Goal: Task Accomplishment & Management: Use online tool/utility

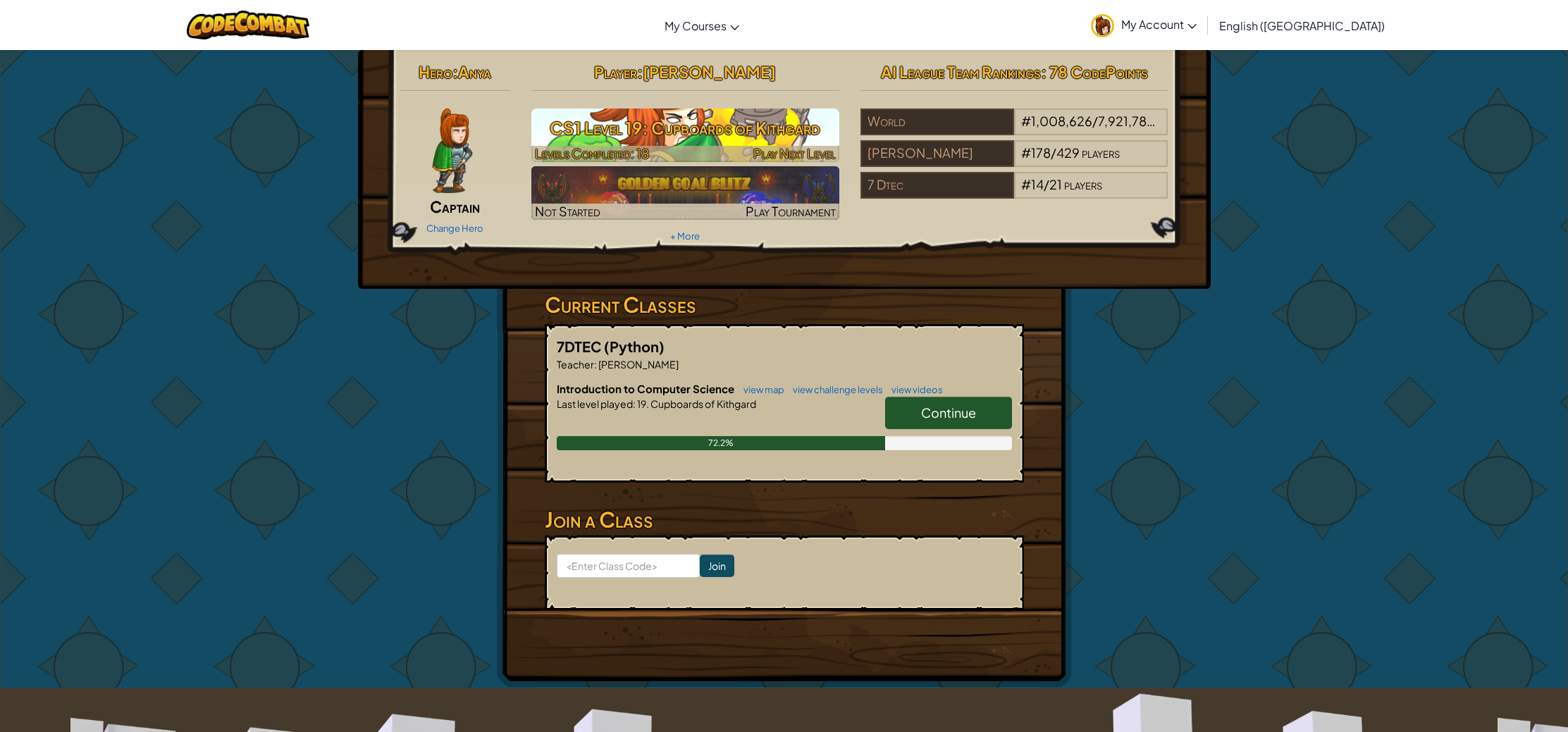
click at [719, 121] on h3 "CS1 Level 19: Cupboards of Kithgard" at bounding box center [685, 128] width 308 height 31
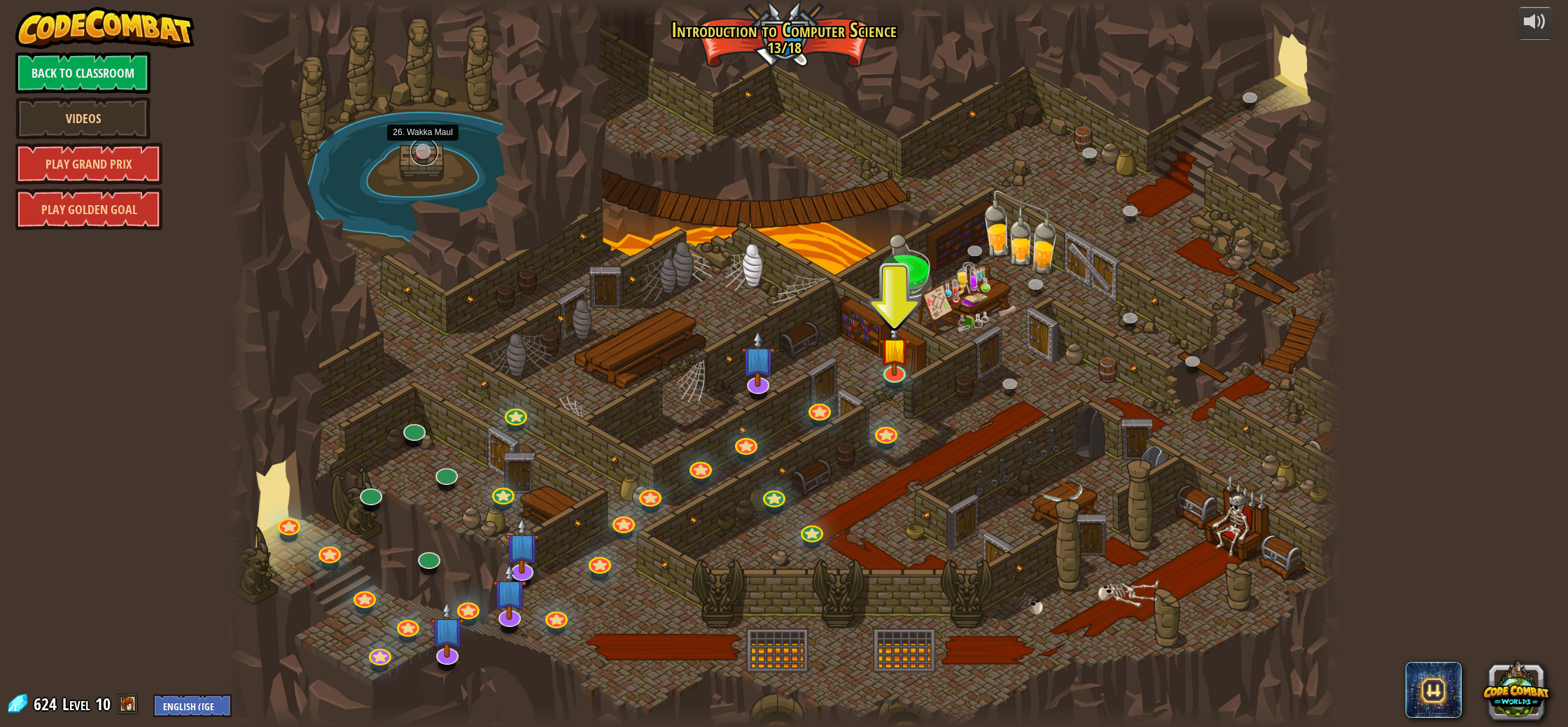
click at [424, 152] on link at bounding box center [424, 151] width 28 height 28
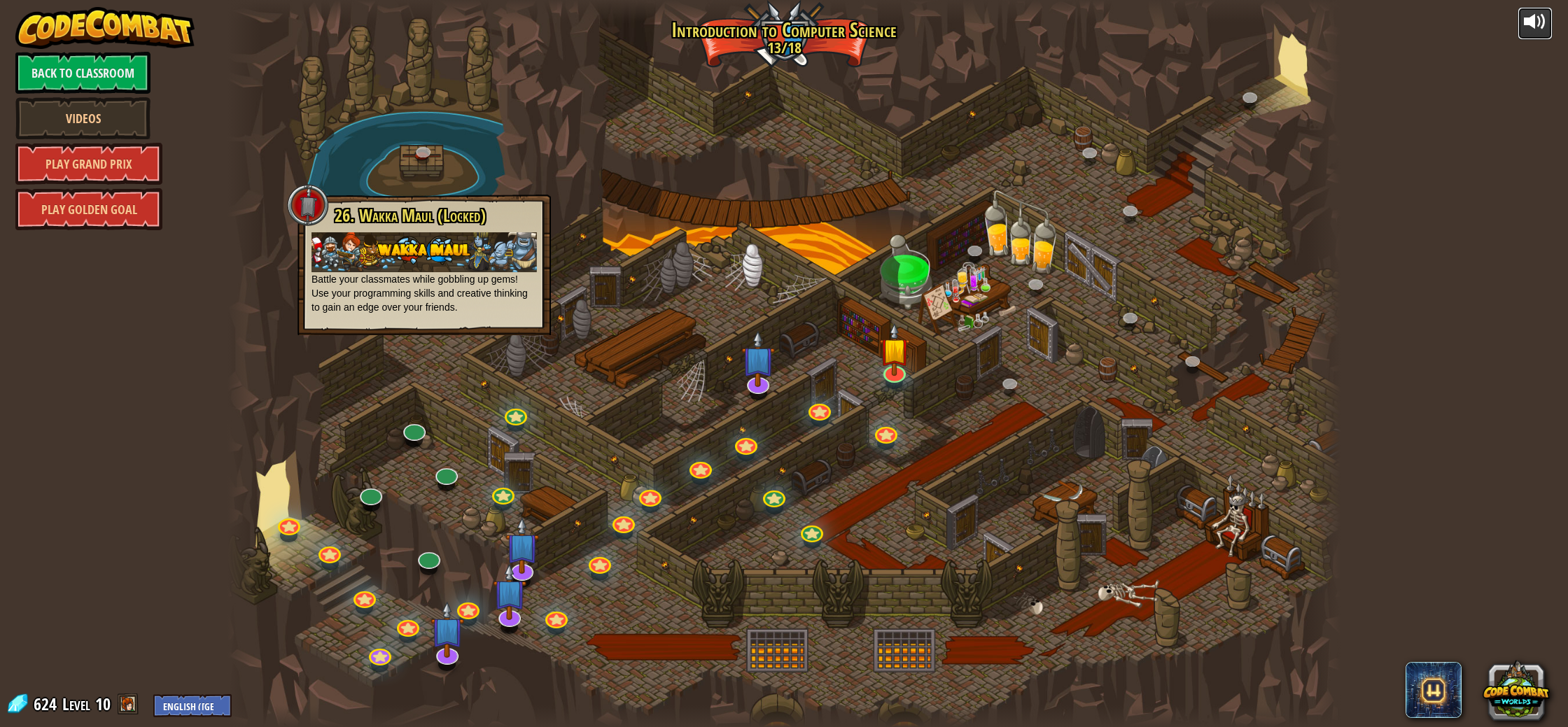
click at [1533, 15] on div at bounding box center [1535, 22] width 23 height 23
click at [308, 204] on div at bounding box center [308, 205] width 42 height 42
click at [394, 250] on img at bounding box center [424, 252] width 226 height 40
click at [201, 270] on div "powered by Back to Classroom Videos Play Grand Prix Play Golden Goal 25. Kithga…" at bounding box center [784, 363] width 1568 height 727
click at [341, 297] on p "Battle your classmates while gobbling up gems! Use your programming skills and …" at bounding box center [424, 273] width 226 height 82
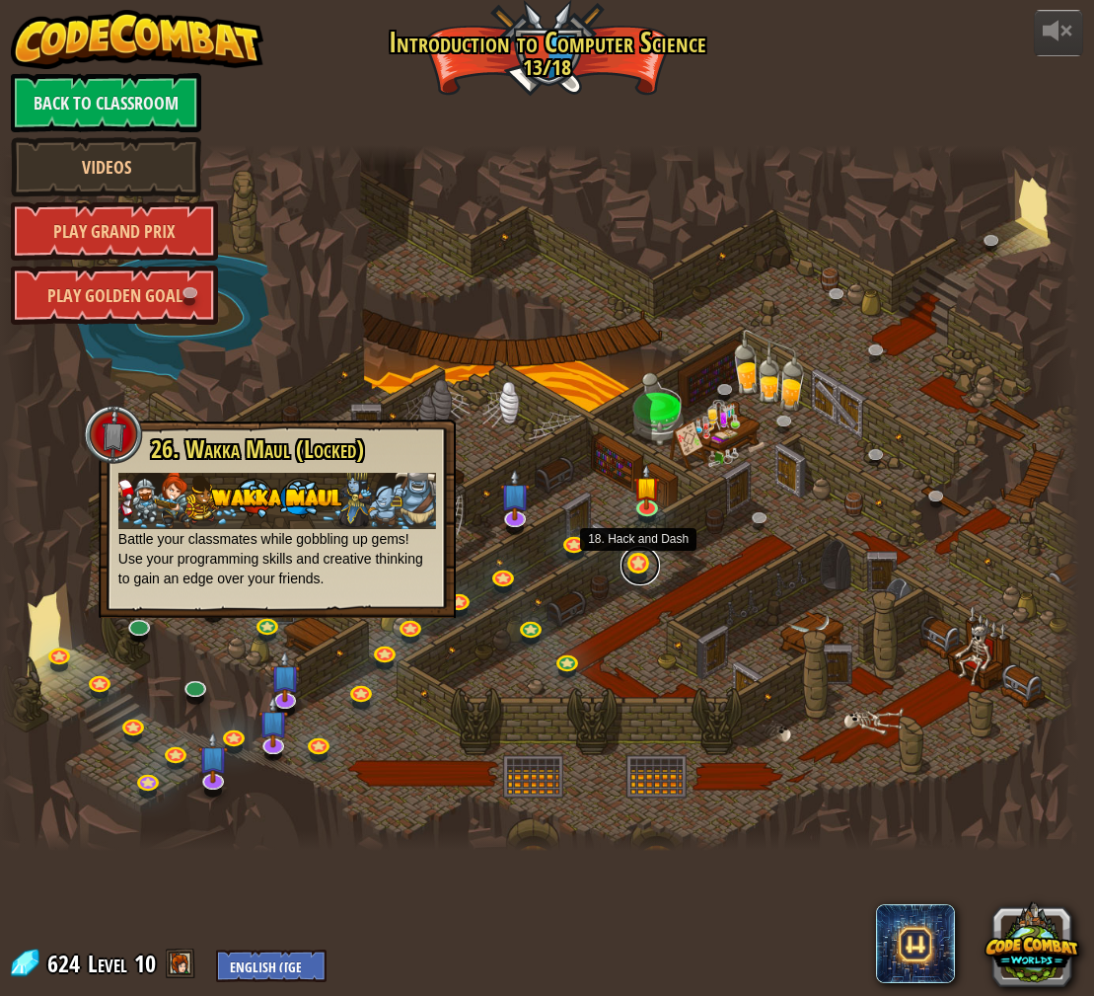
click at [633, 559] on link at bounding box center [640, 565] width 39 height 39
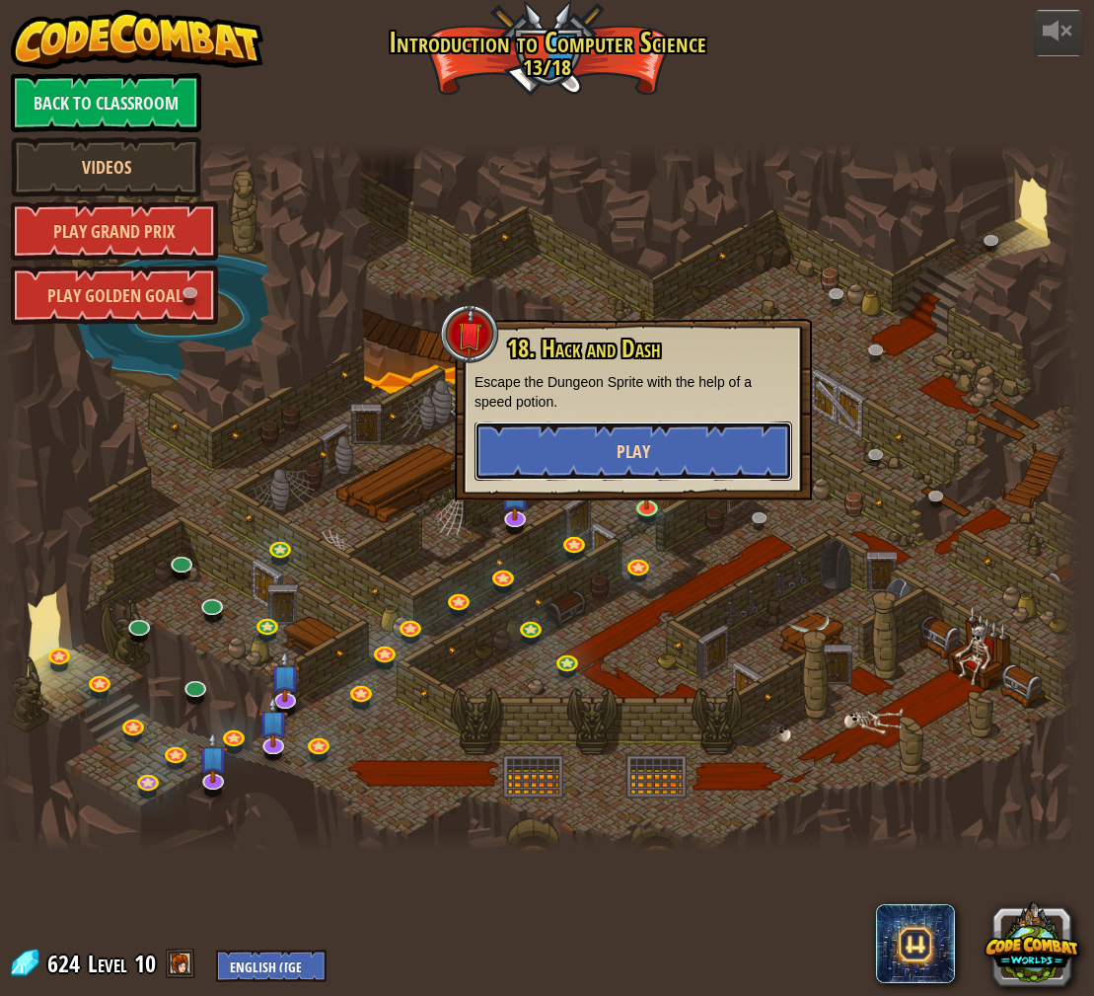
click at [638, 464] on button "Play" at bounding box center [634, 450] width 318 height 59
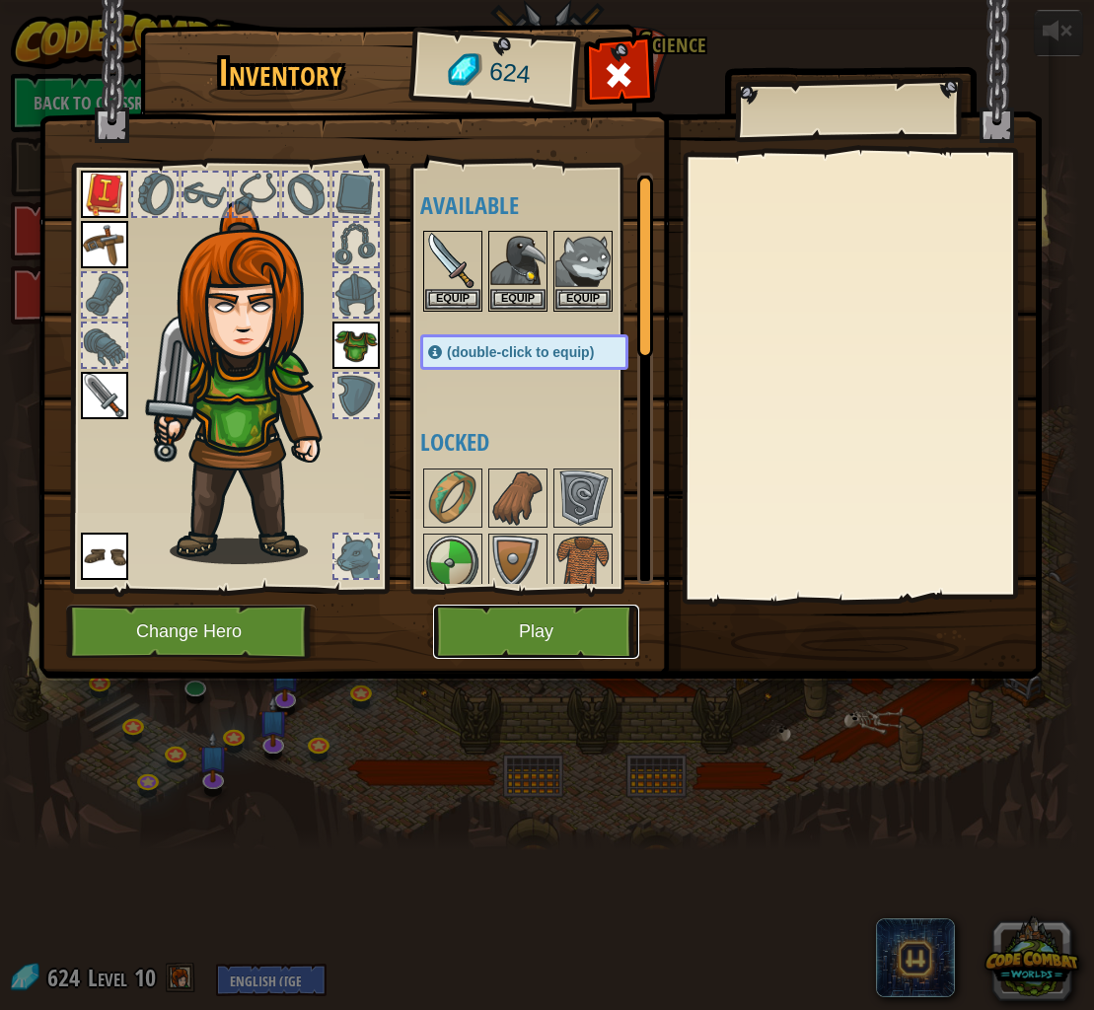
click at [540, 610] on button "Play" at bounding box center [536, 632] width 206 height 54
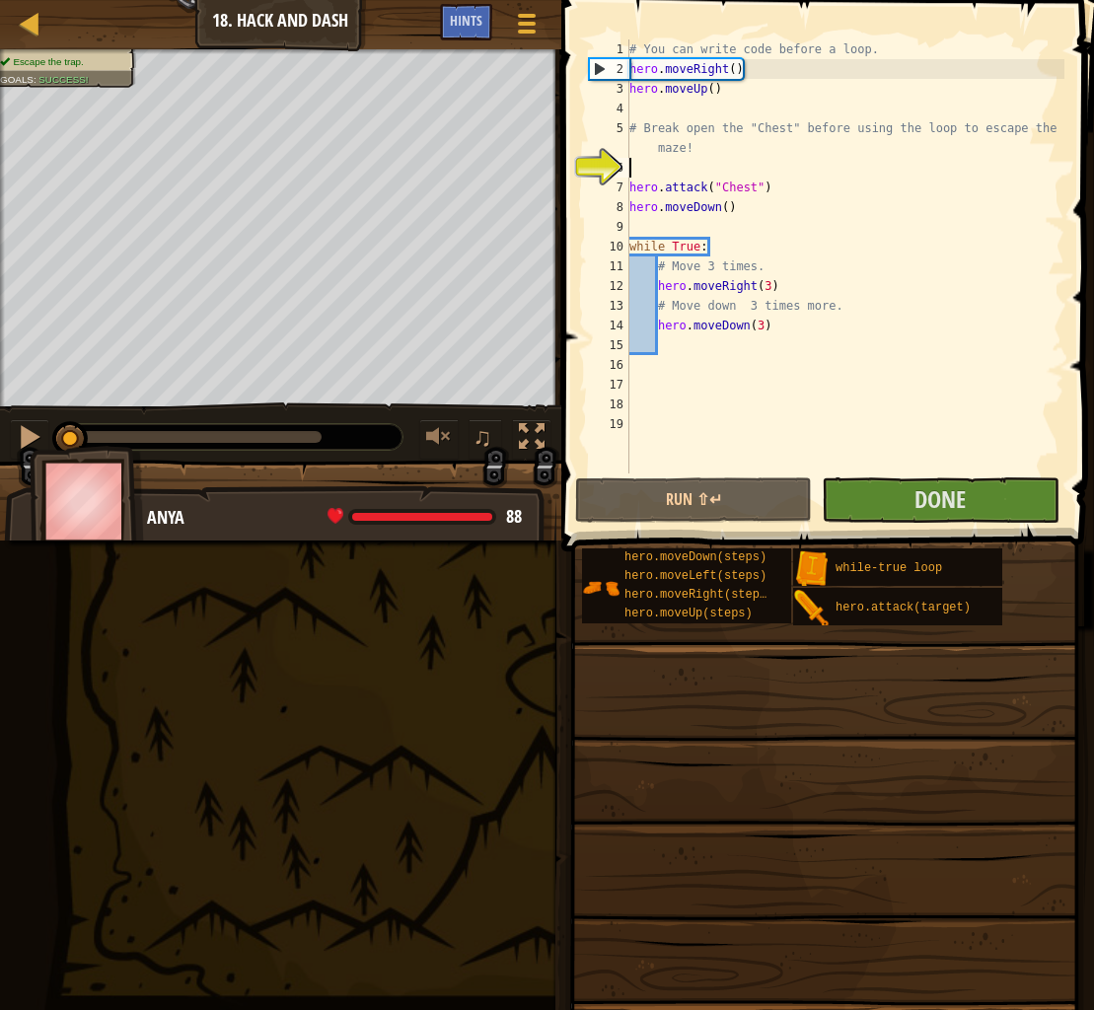
click at [41, 74] on span "Success!" at bounding box center [62, 79] width 49 height 11
click at [54, 58] on li "Escape the trap." at bounding box center [62, 62] width 125 height 14
